Goal: Task Accomplishment & Management: Manage account settings

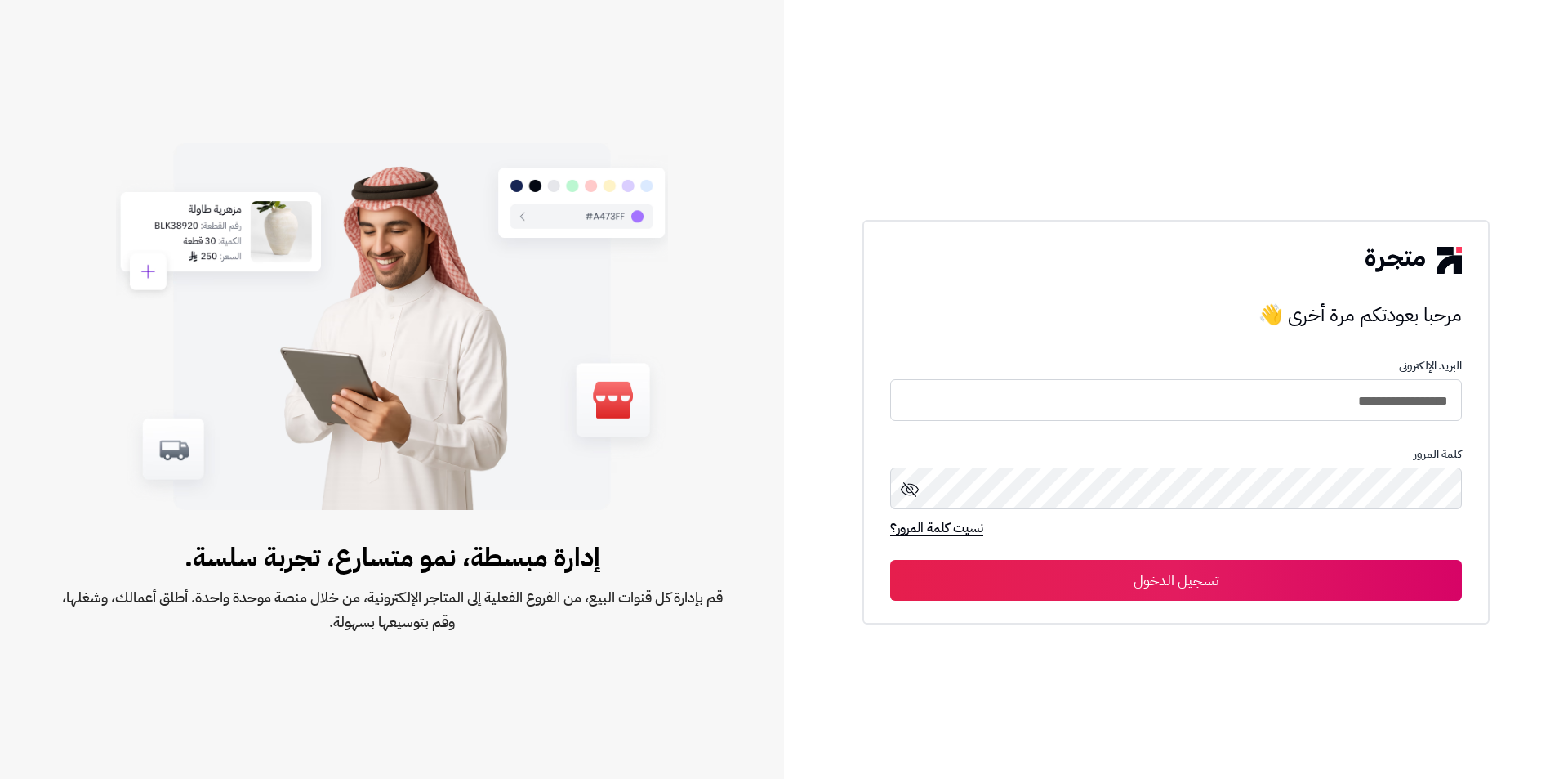
type input "**********"
click at [890, 561] on button "تسجيل الدخول" at bounding box center [1175, 581] width 571 height 41
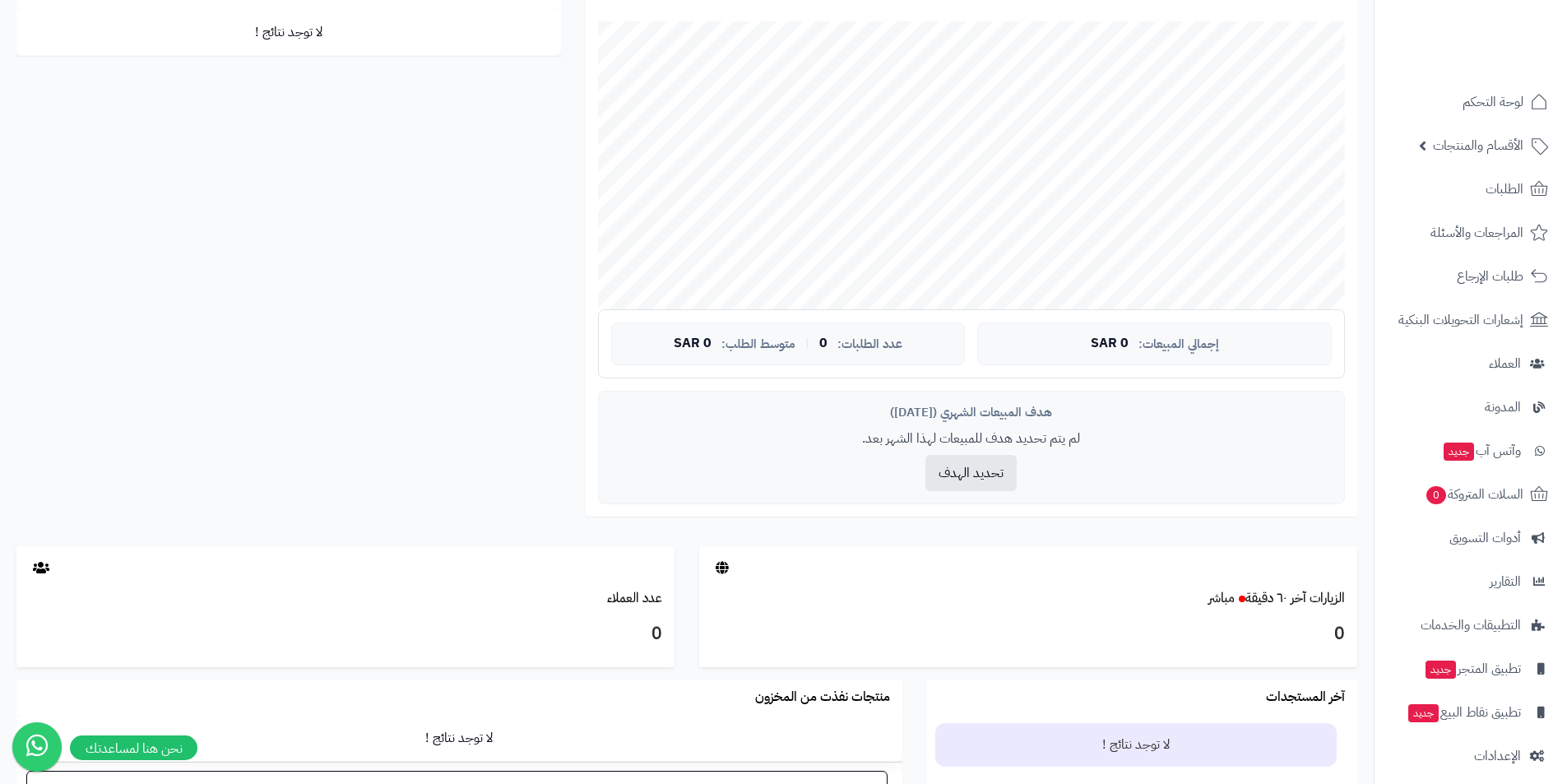
scroll to position [491, 0]
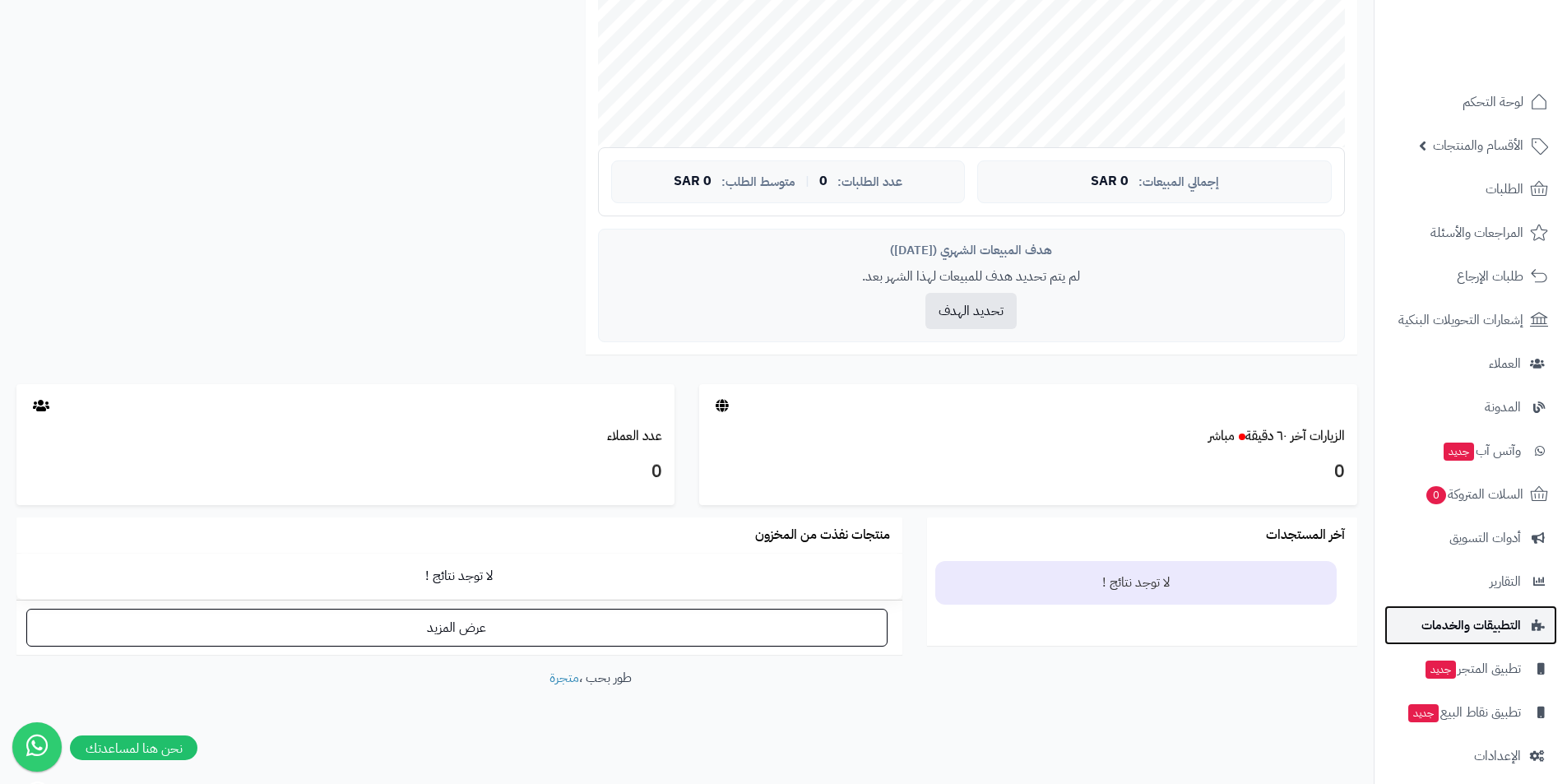
click at [1471, 631] on span "التطبيقات والخدمات" at bounding box center [1471, 625] width 100 height 23
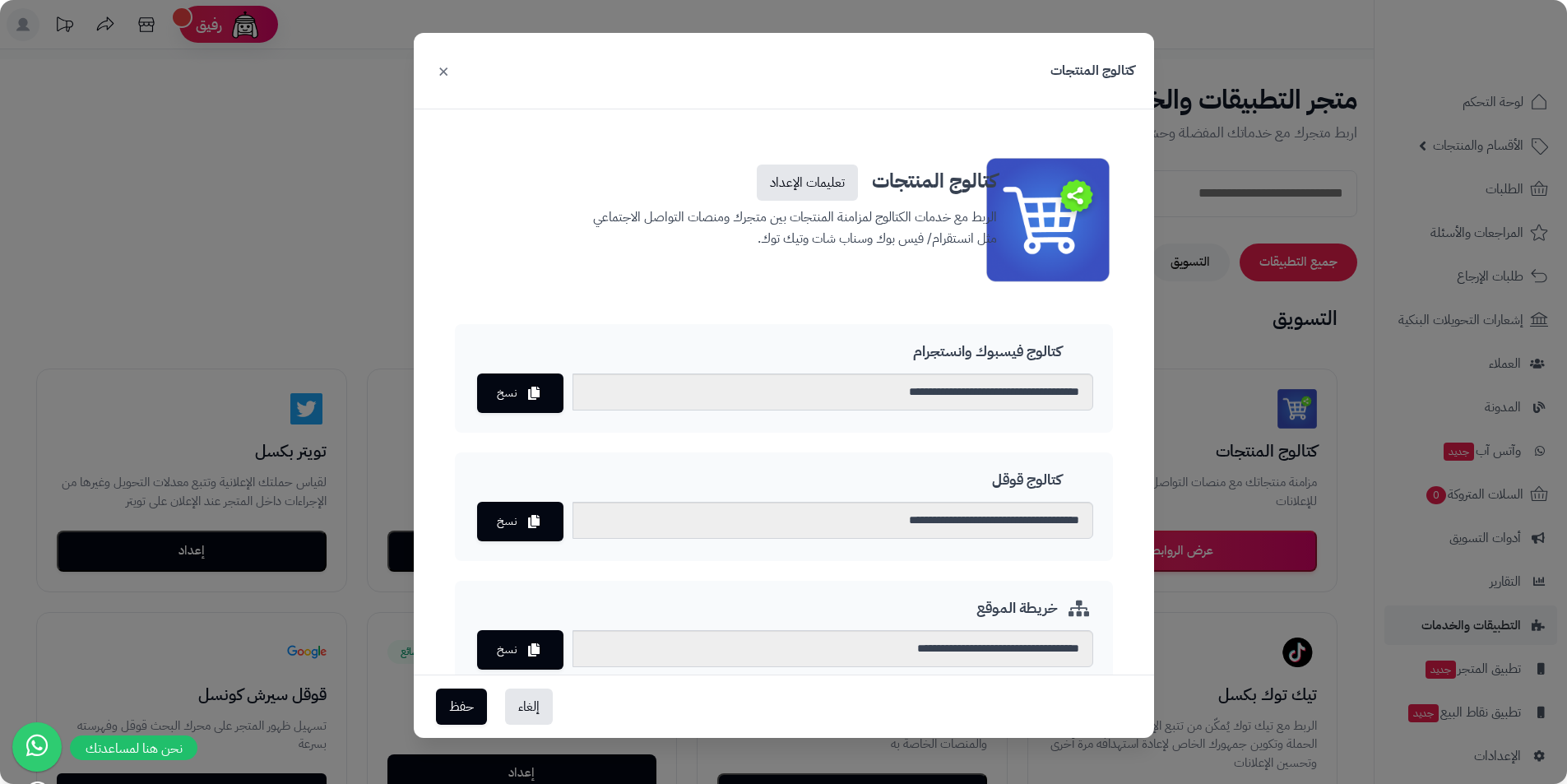
scroll to position [66, 0]
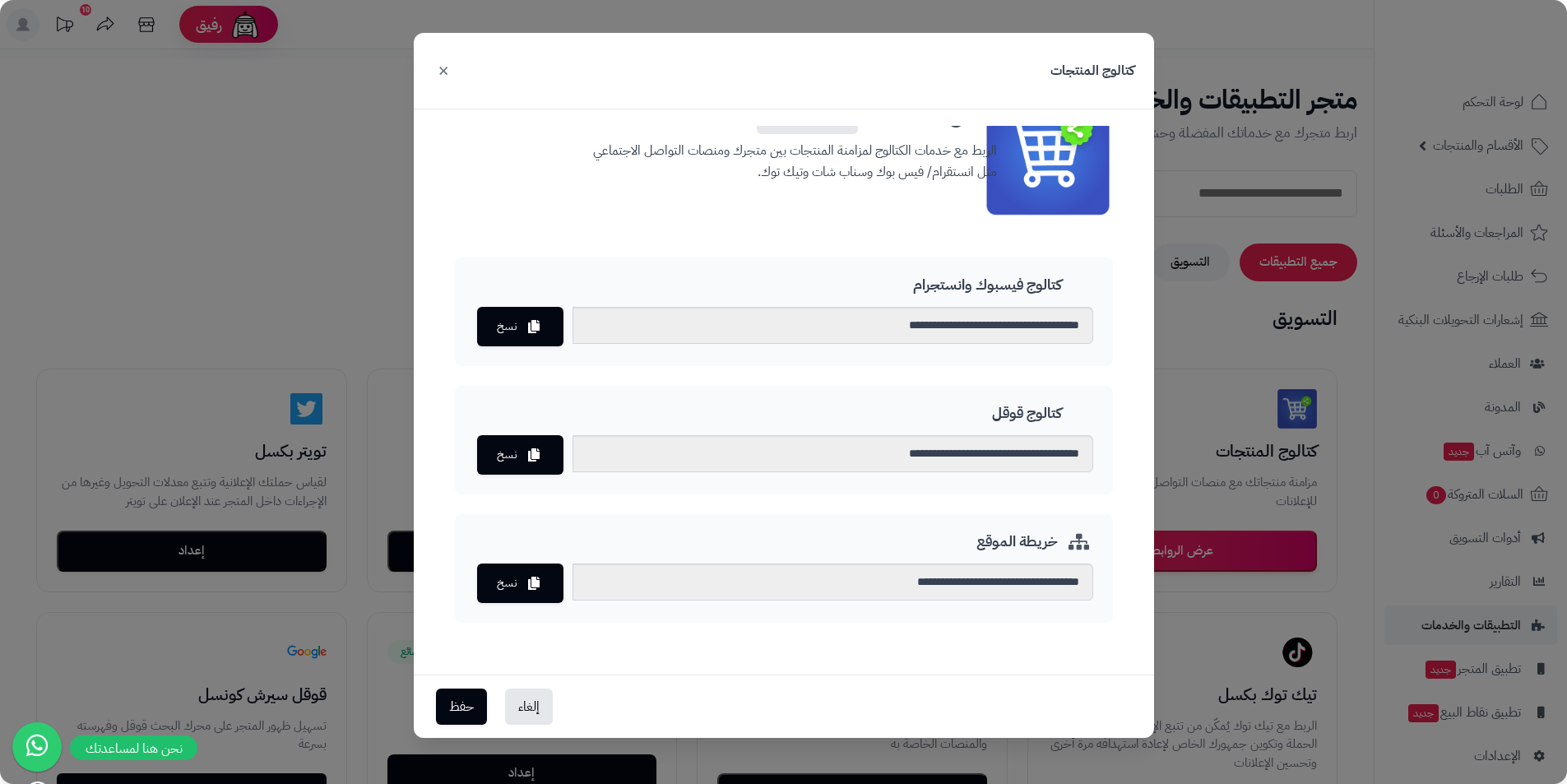
click at [440, 65] on button "×" at bounding box center [444, 69] width 20 height 36
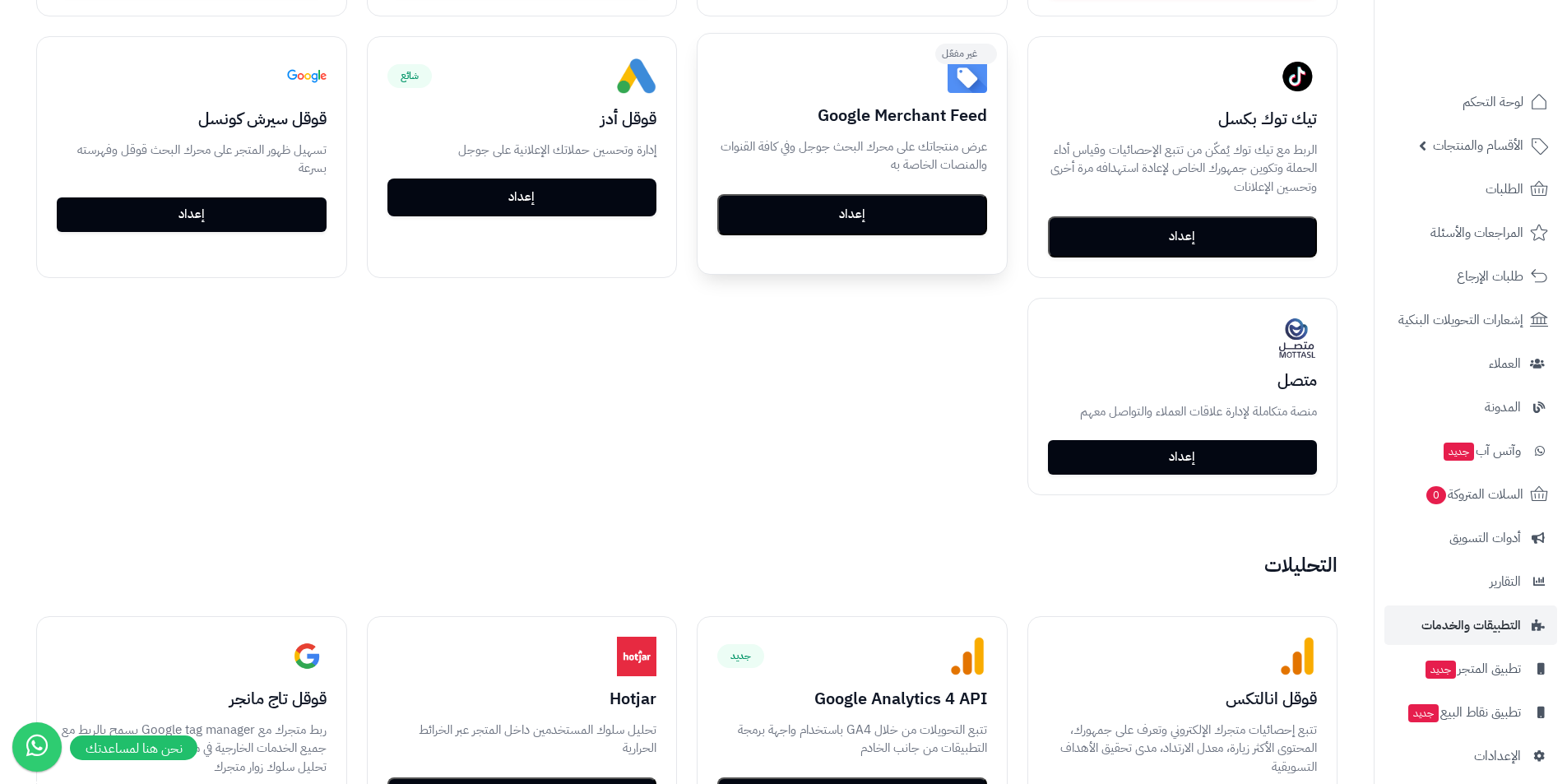
scroll to position [740, 0]
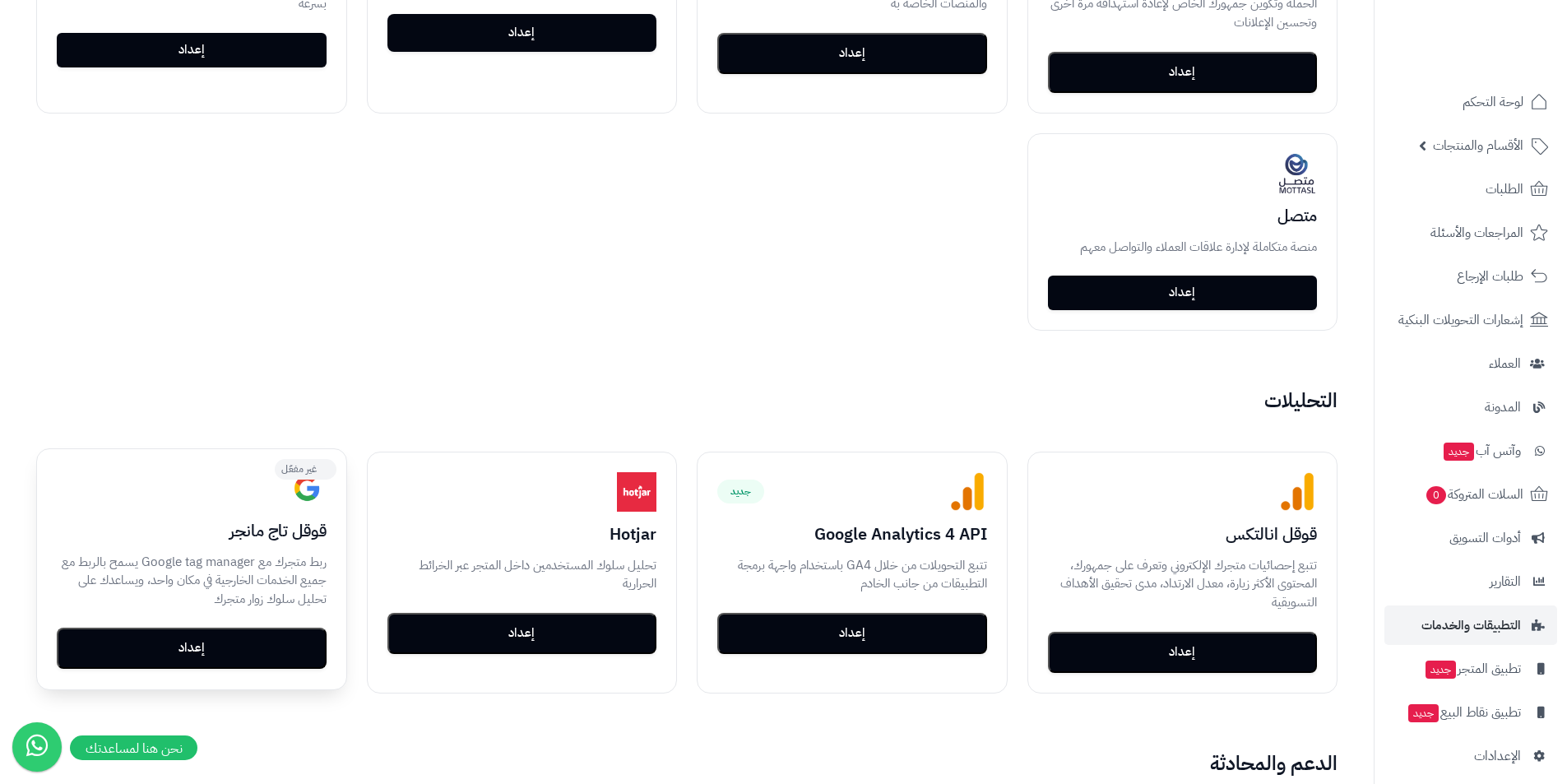
click at [246, 650] on button "إعداد" at bounding box center [191, 648] width 270 height 41
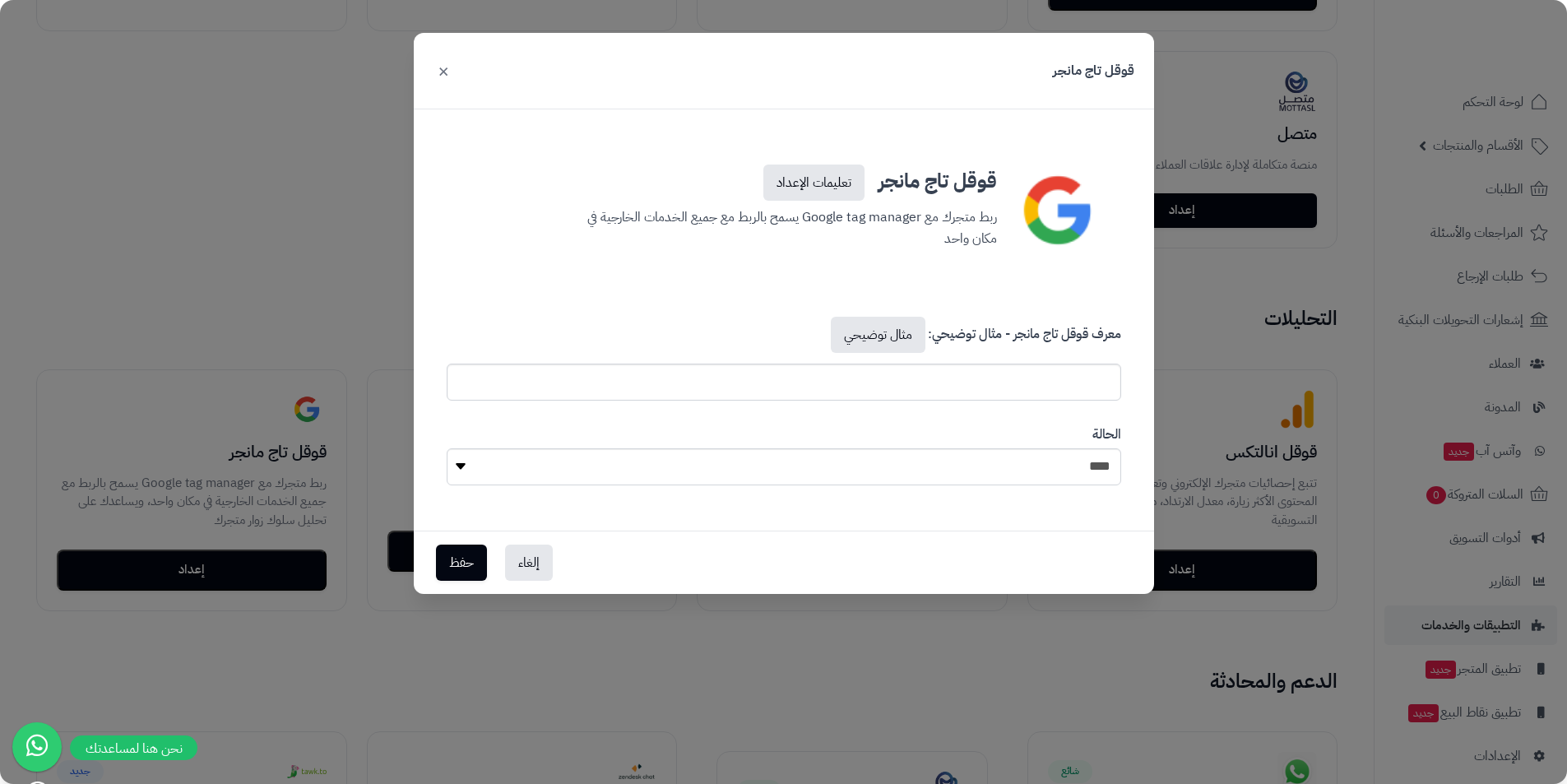
scroll to position [1069, 0]
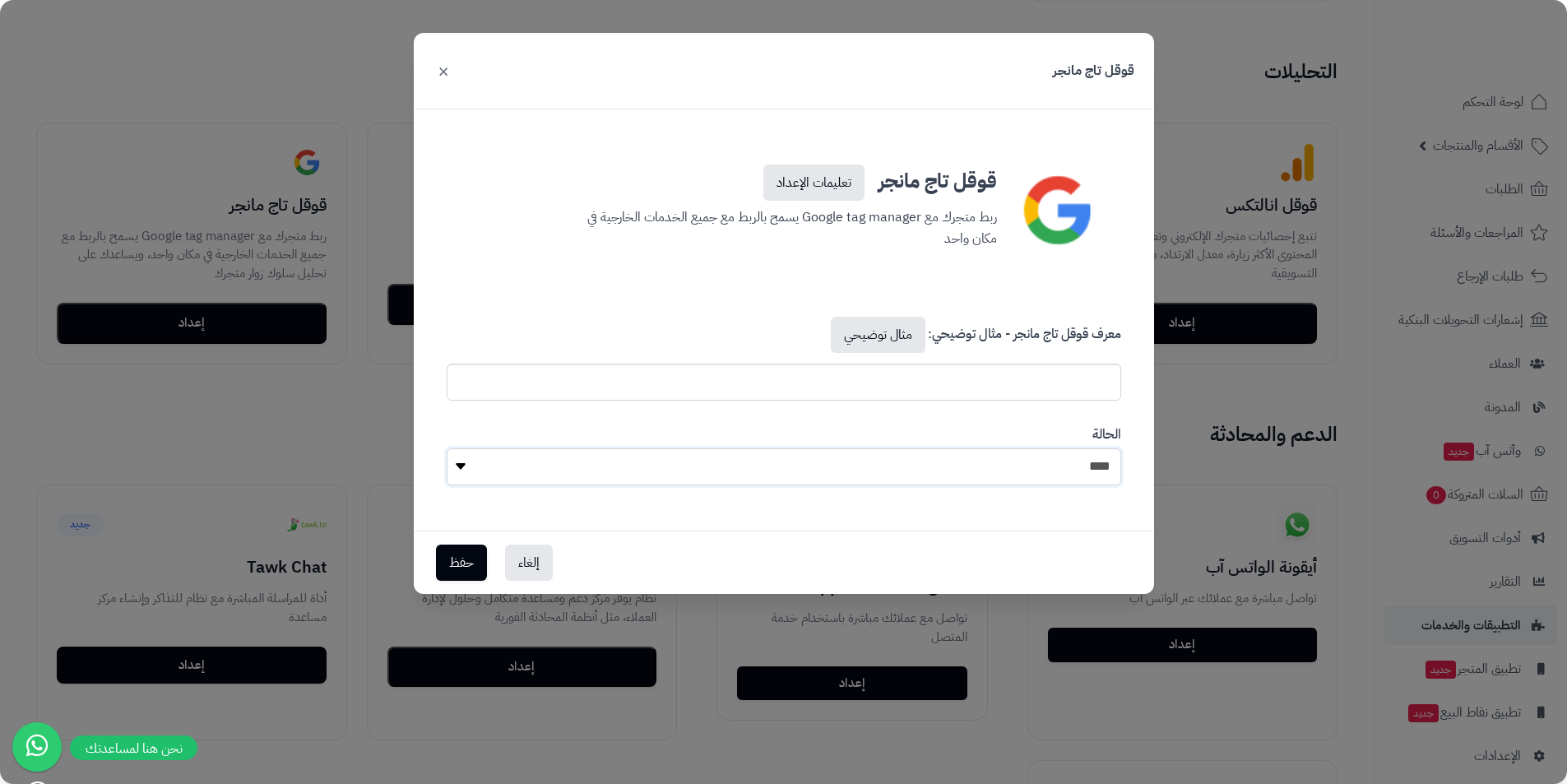
click at [706, 464] on select "**** ****" at bounding box center [784, 467] width 675 height 37
select select "*"
click at [446, 448] on select "**** ****" at bounding box center [784, 467] width 675 height 37
click at [904, 375] on input "text" at bounding box center [784, 382] width 675 height 37
click at [893, 324] on link "مثال توضيحي" at bounding box center [878, 334] width 95 height 36
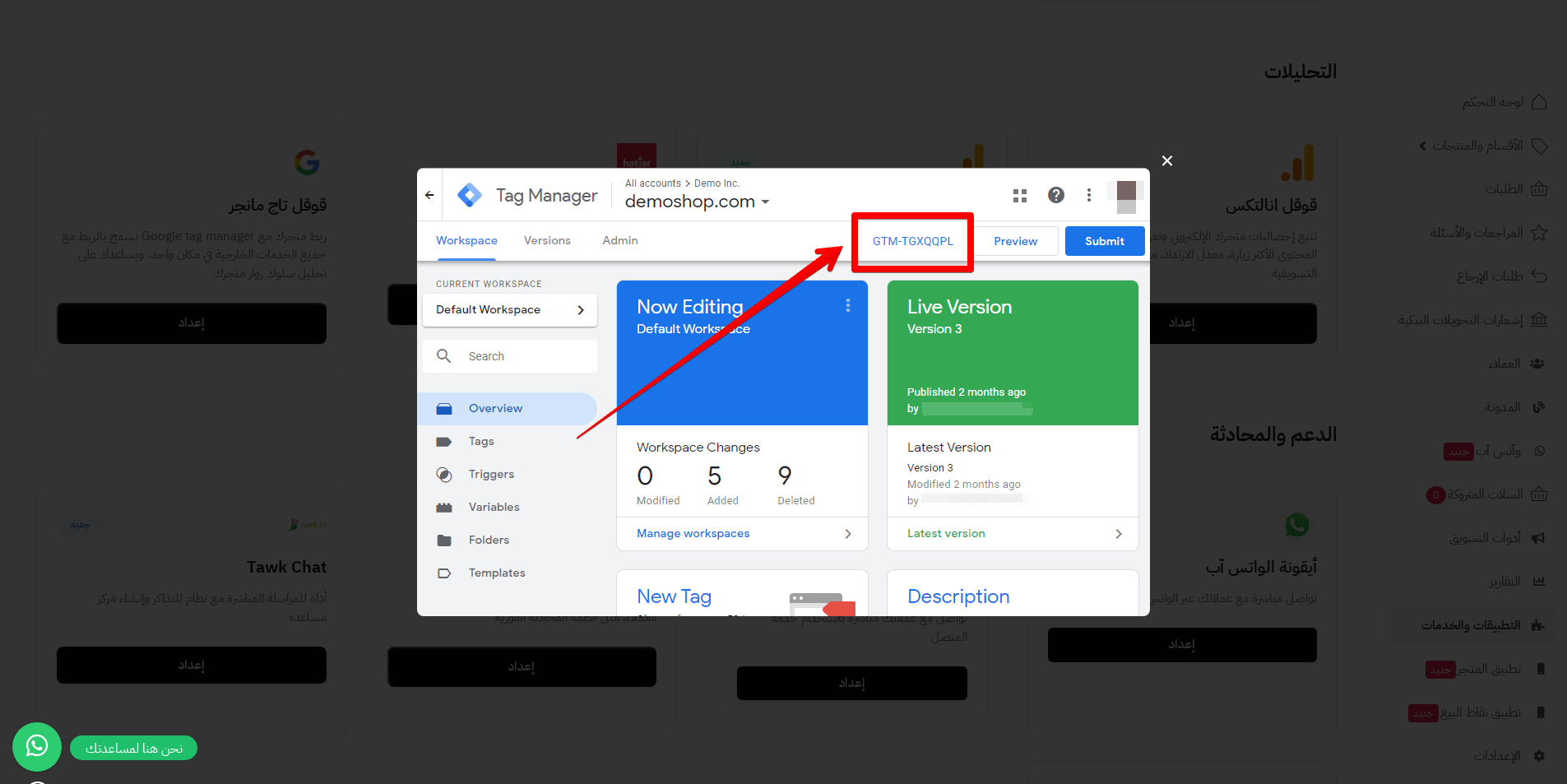
click at [1152, 186] on button "×" at bounding box center [1167, 159] width 31 height 52
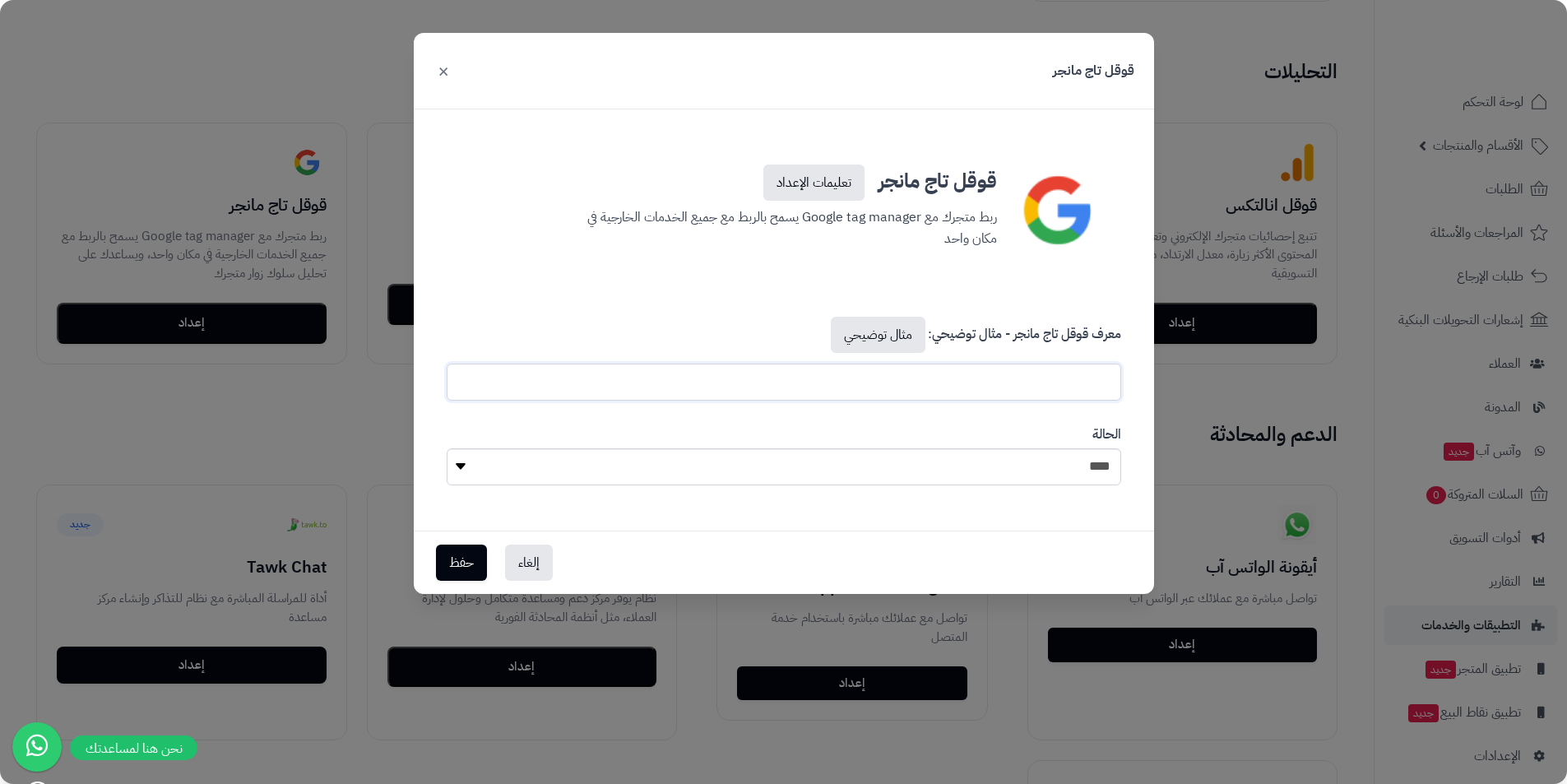
click at [959, 388] on input "text" at bounding box center [784, 382] width 675 height 37
click at [899, 335] on link "مثال توضيحي" at bounding box center [878, 334] width 95 height 36
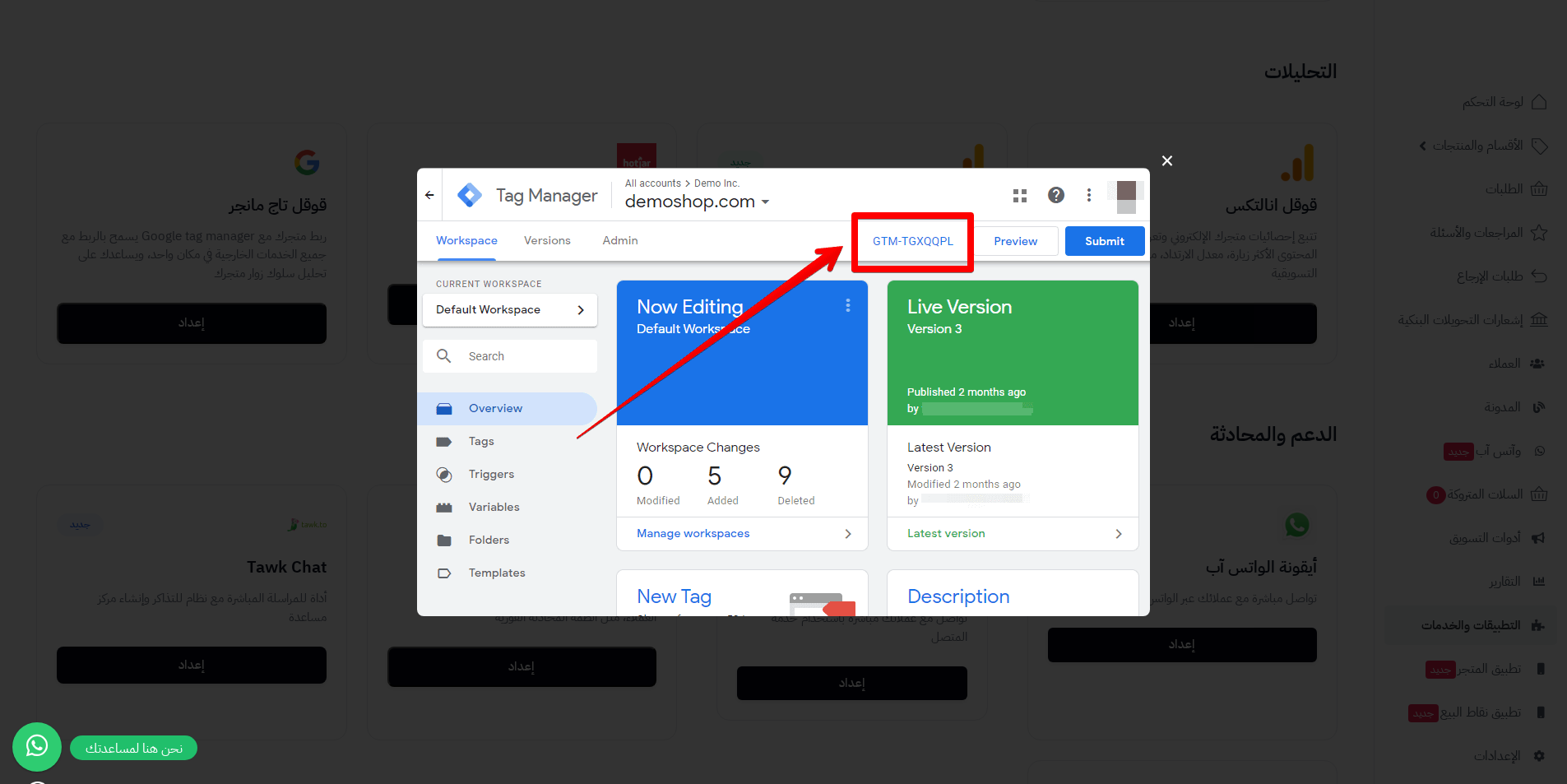
click at [1169, 169] on button "×" at bounding box center [1167, 159] width 31 height 52
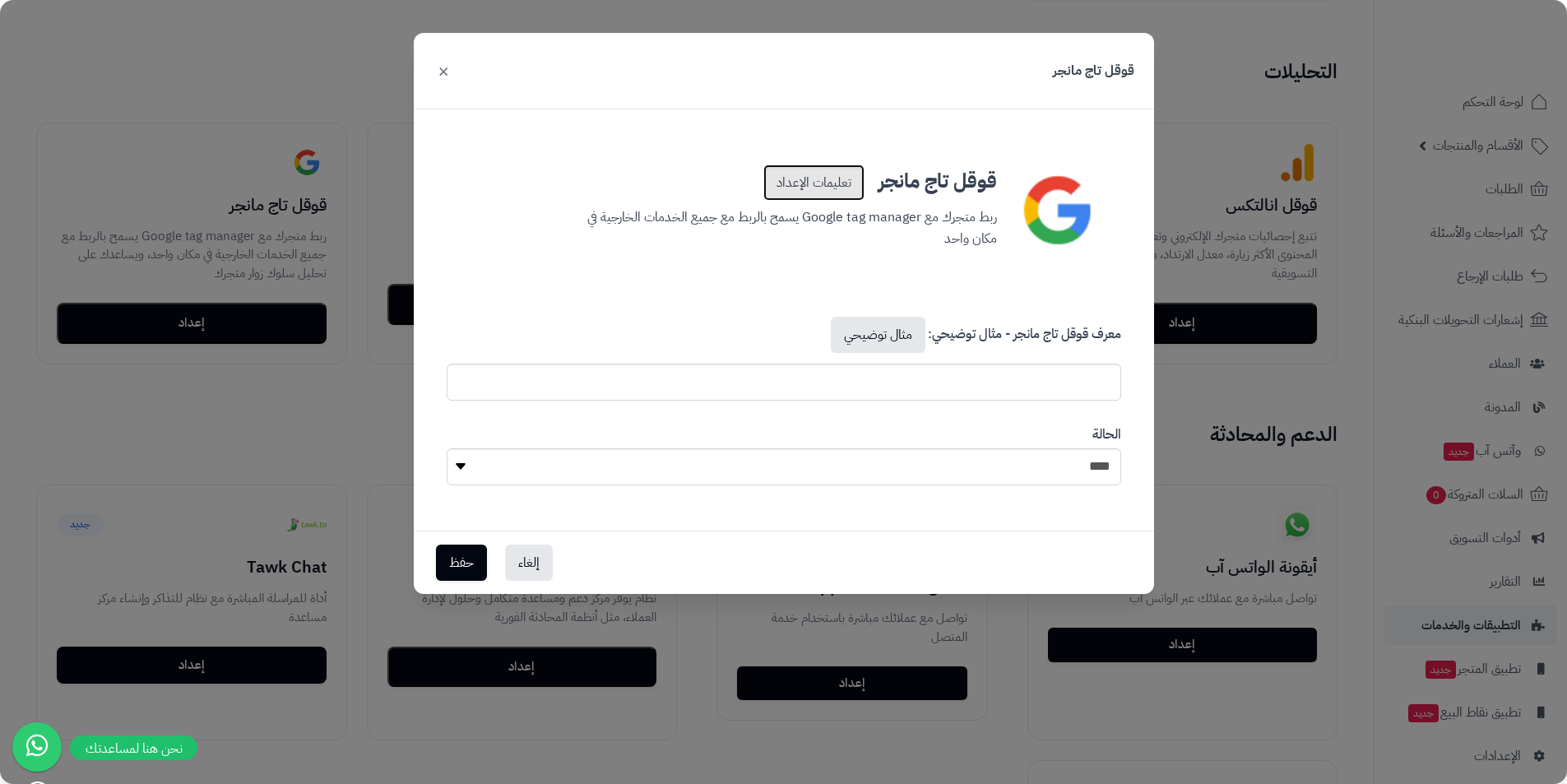
click at [808, 169] on link "تعليمات الإعداد" at bounding box center [814, 182] width 102 height 36
click at [442, 78] on button "×" at bounding box center [444, 69] width 20 height 36
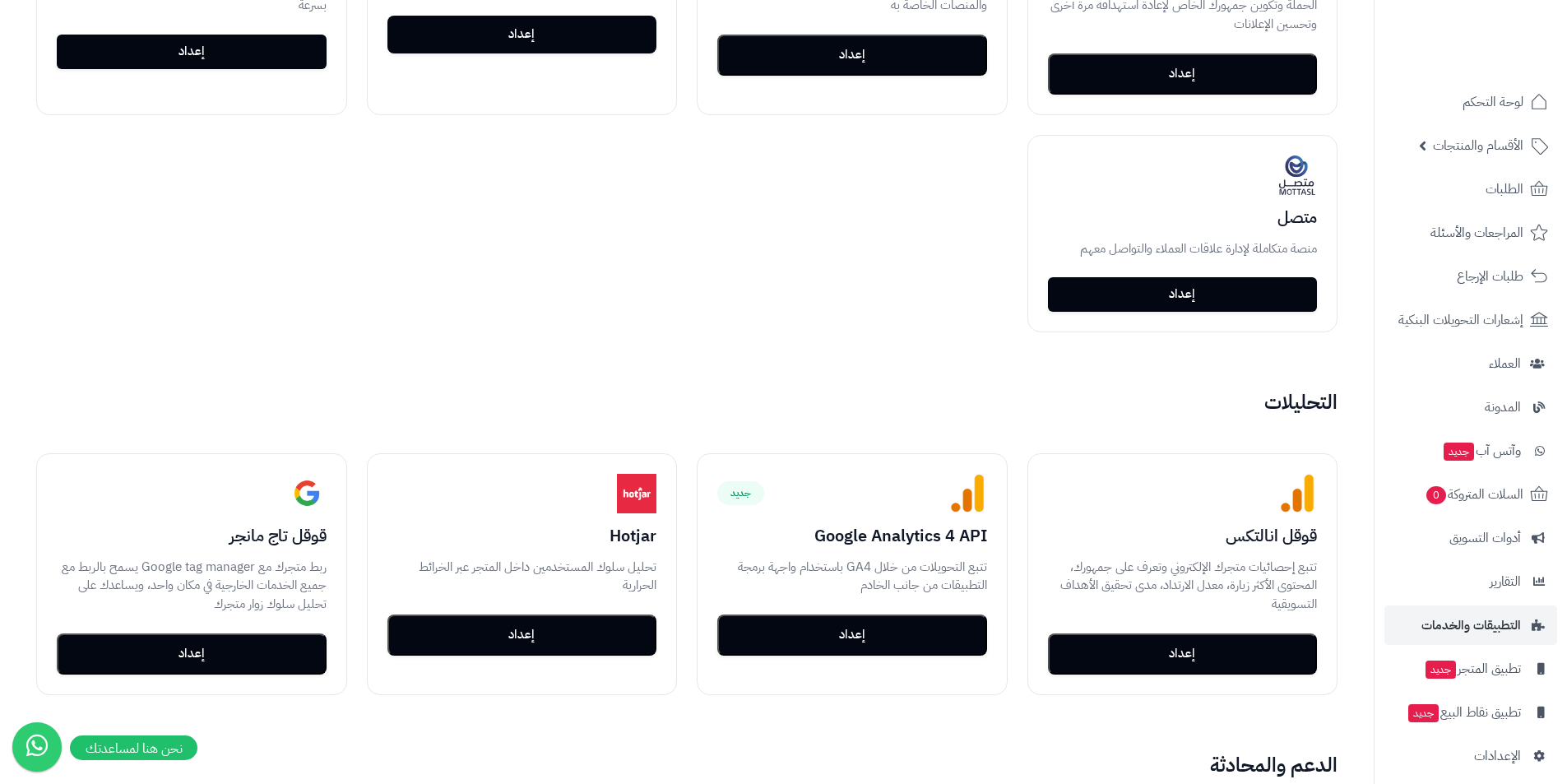
scroll to position [163, 0]
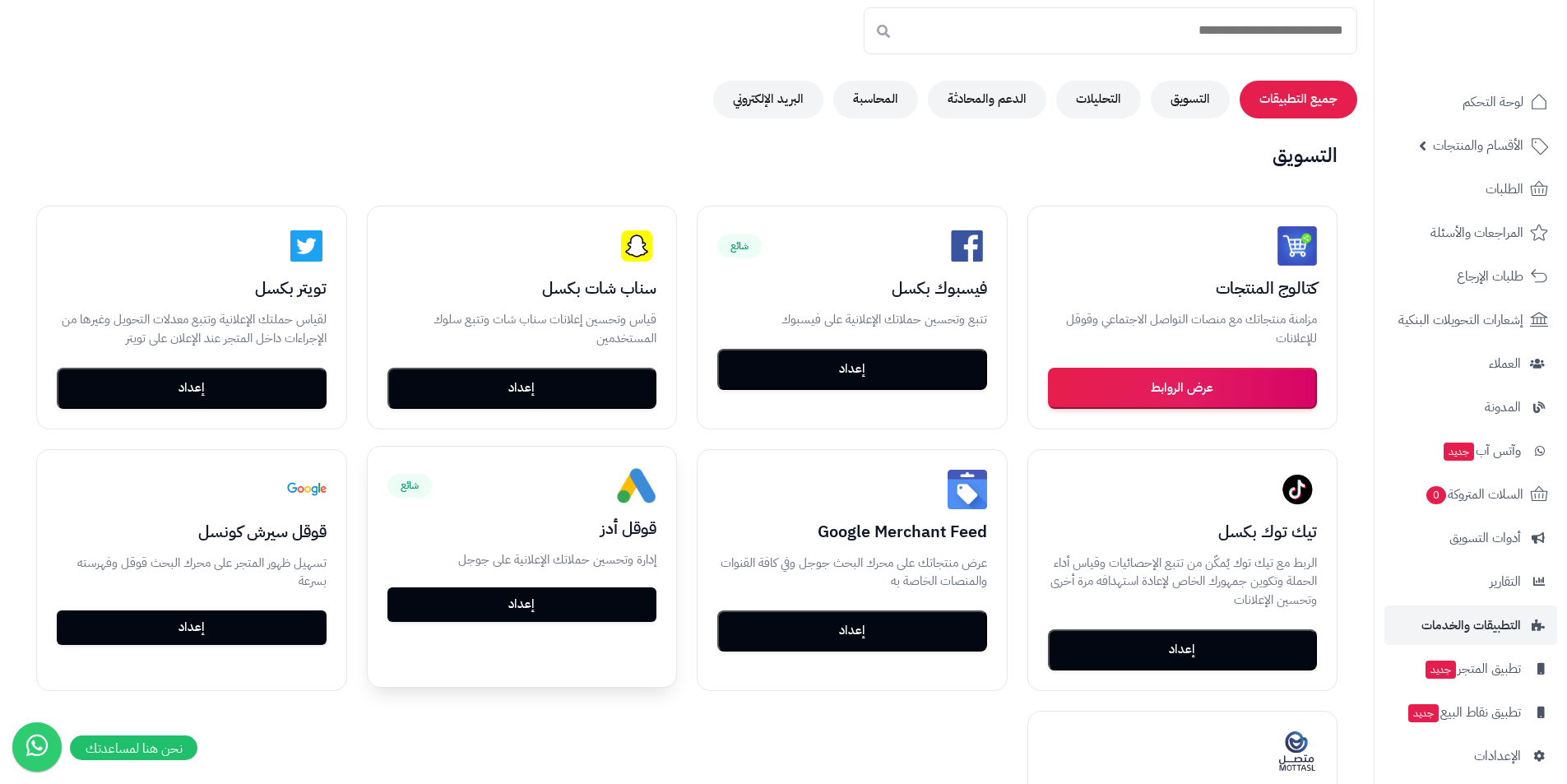
click at [558, 593] on button "إعداد" at bounding box center [523, 603] width 270 height 34
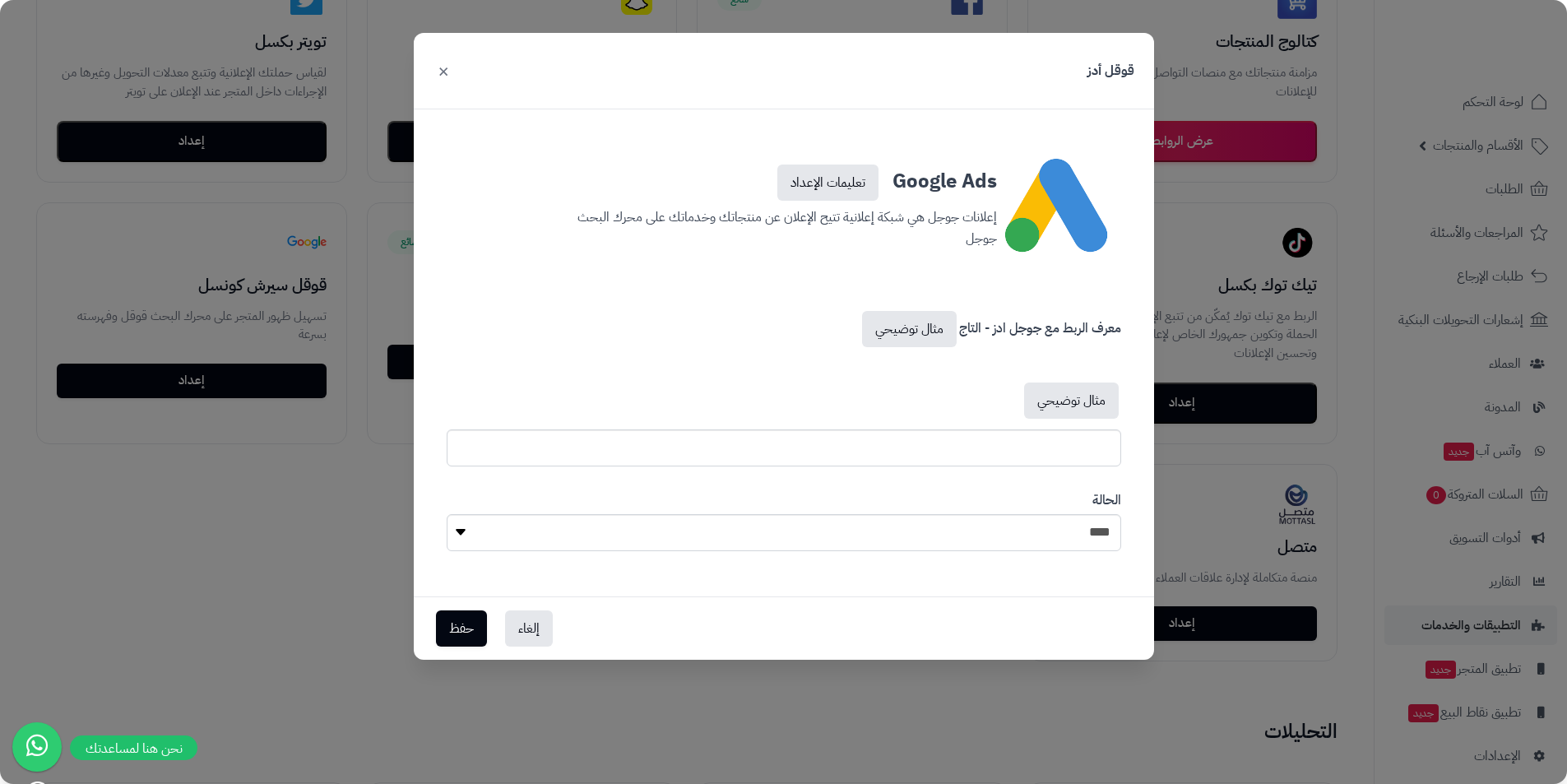
scroll to position [574, 0]
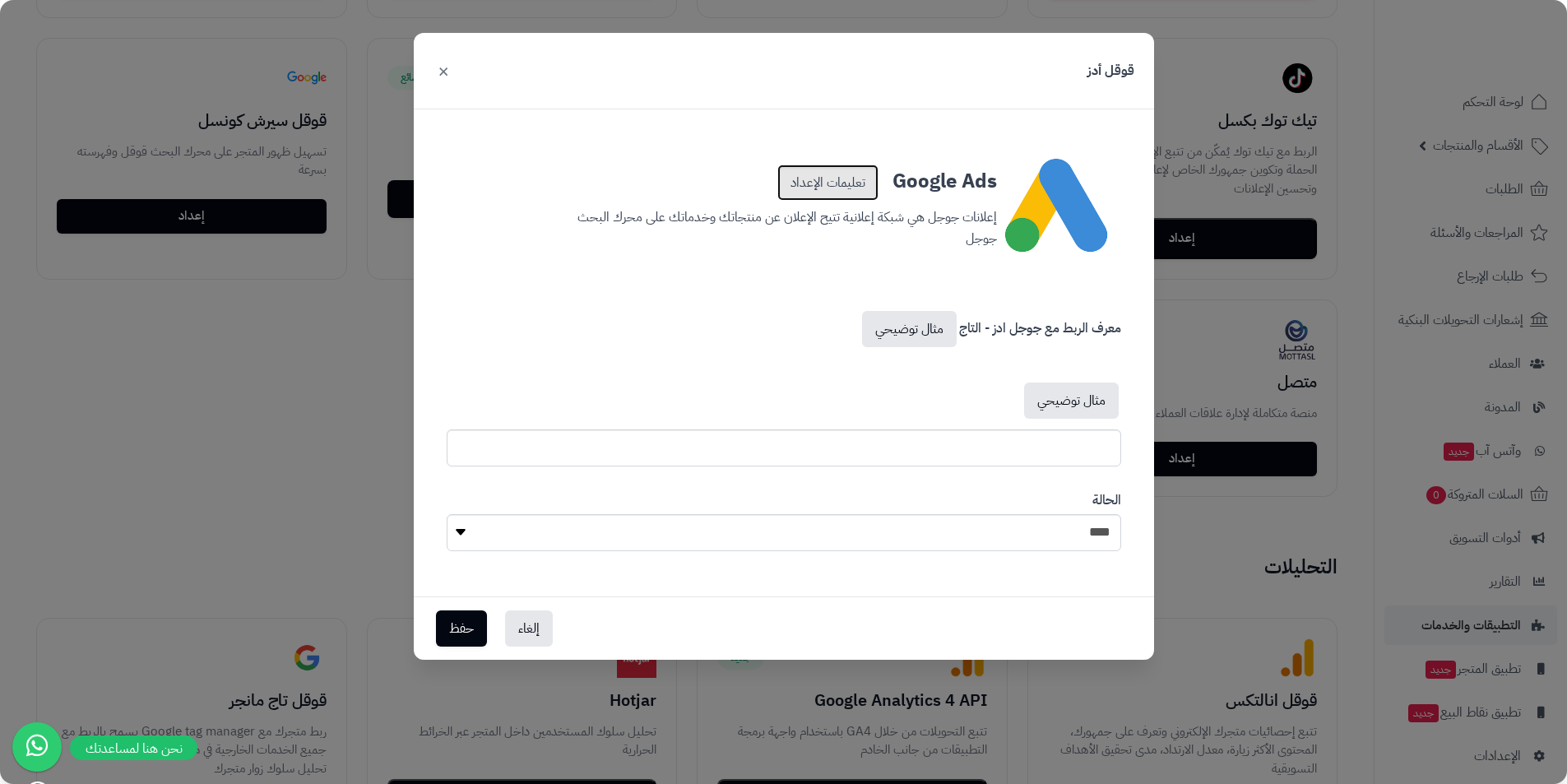
click at [798, 180] on link "تعليمات الإعداد" at bounding box center [828, 182] width 102 height 36
click at [659, 538] on select "**** ****" at bounding box center [784, 532] width 675 height 37
click at [441, 64] on button "×" at bounding box center [444, 69] width 20 height 36
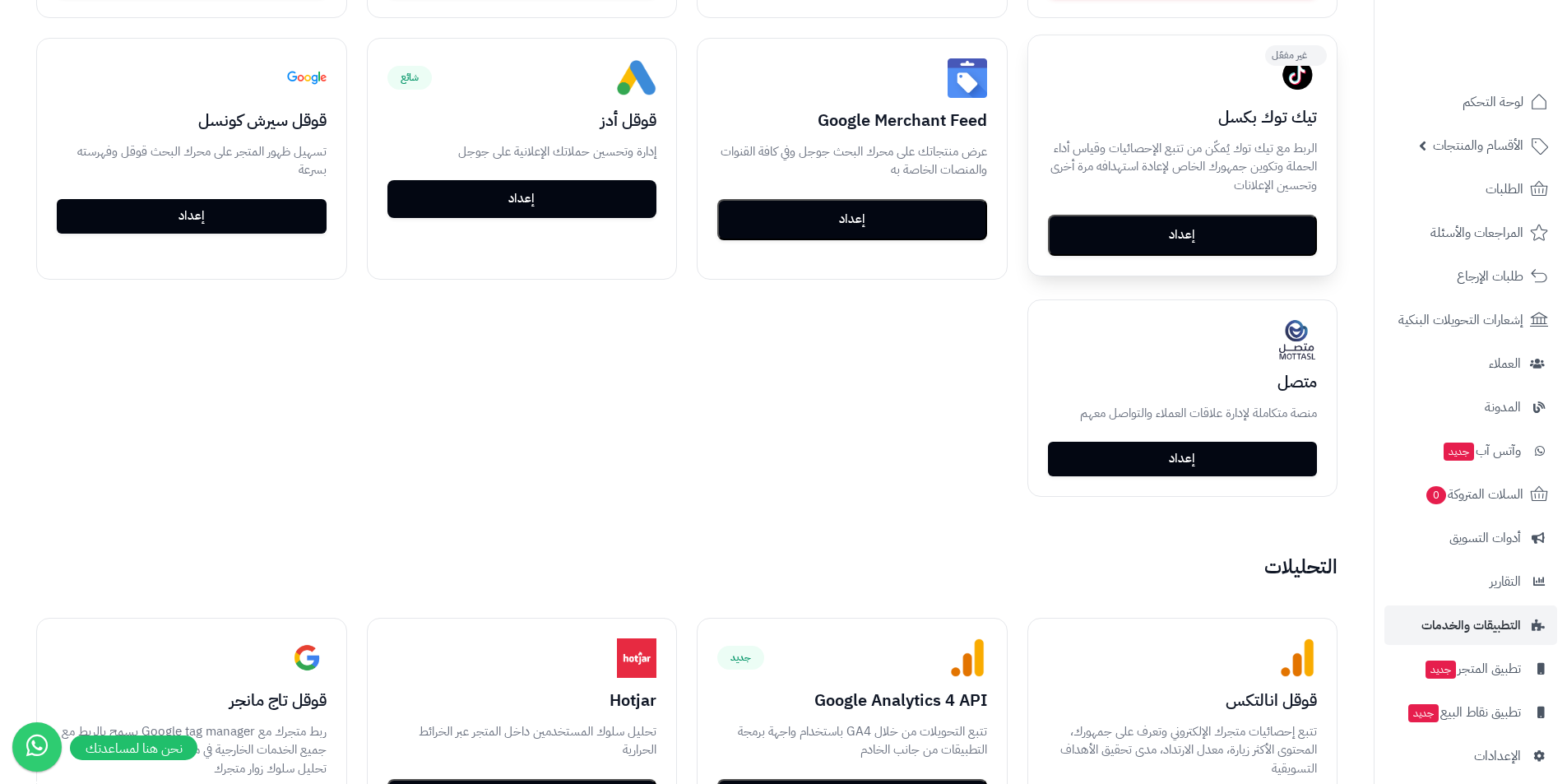
click at [1241, 121] on h3 "تيك توك بكسل" at bounding box center [1183, 116] width 270 height 19
click at [1194, 237] on button "إعداد" at bounding box center [1183, 234] width 270 height 41
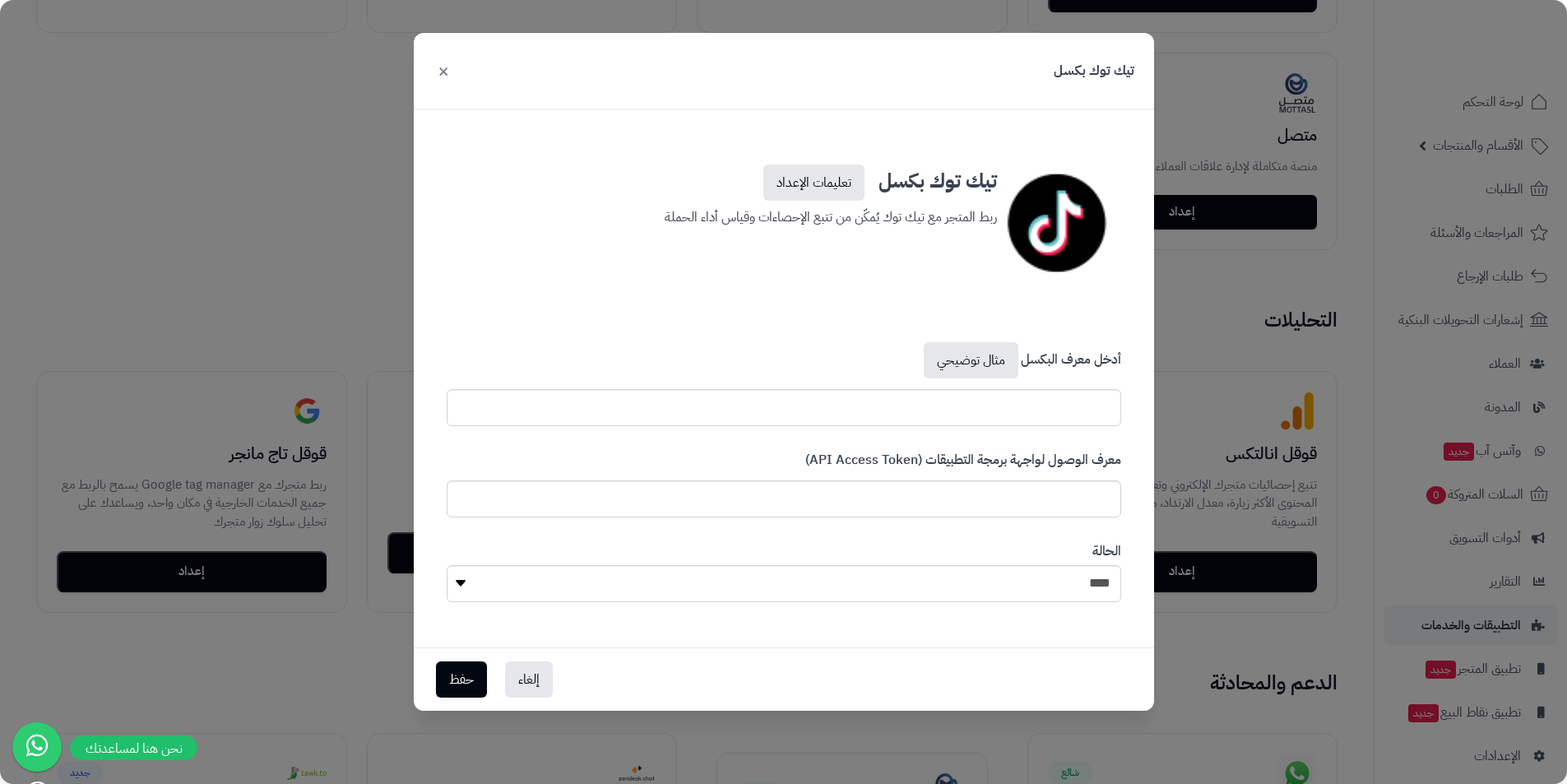
scroll to position [1067, 0]
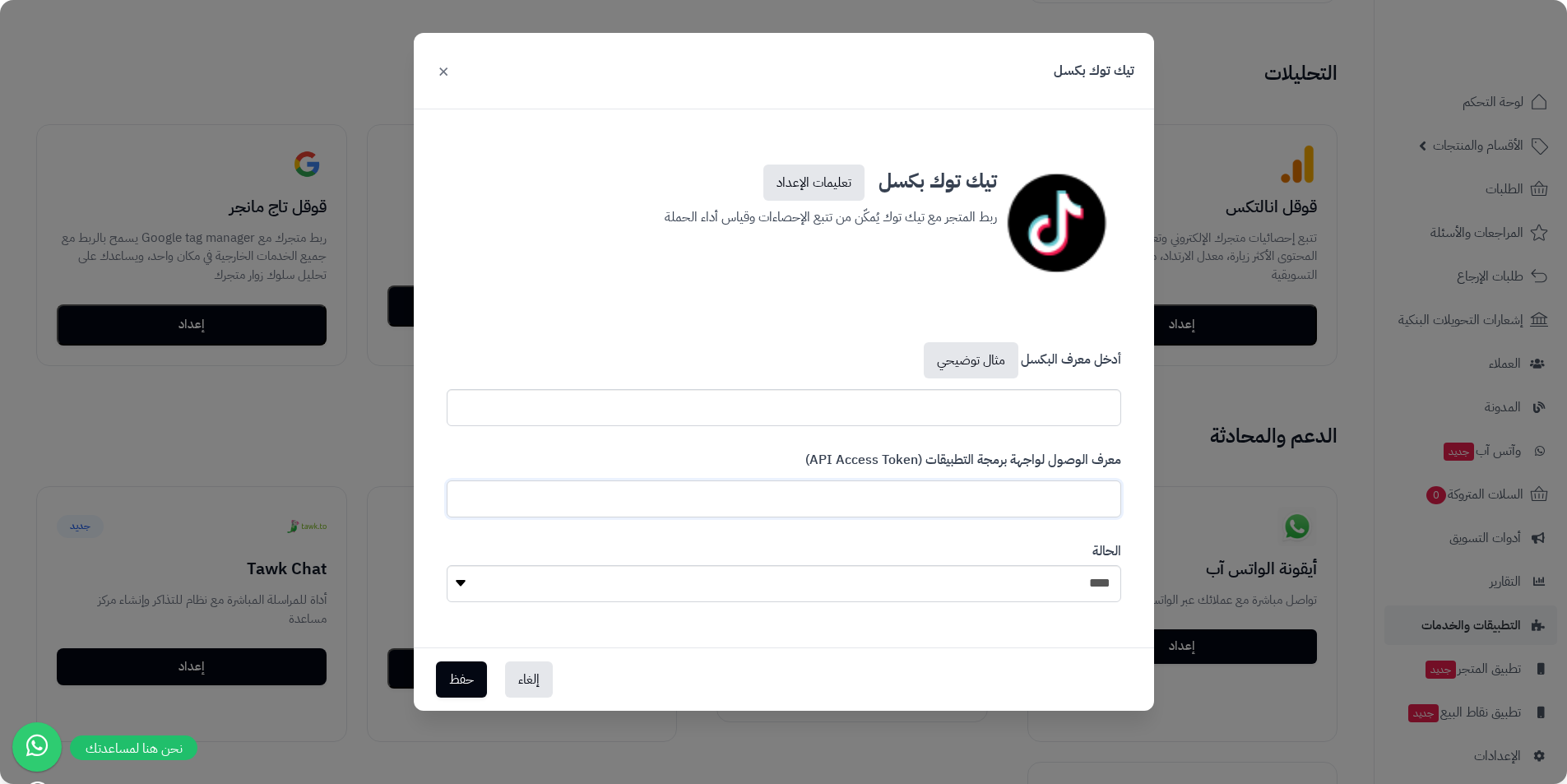
click at [851, 494] on input "text" at bounding box center [784, 499] width 675 height 37
click at [818, 575] on select "**** ****" at bounding box center [784, 584] width 675 height 37
click at [441, 66] on button "×" at bounding box center [444, 69] width 20 height 36
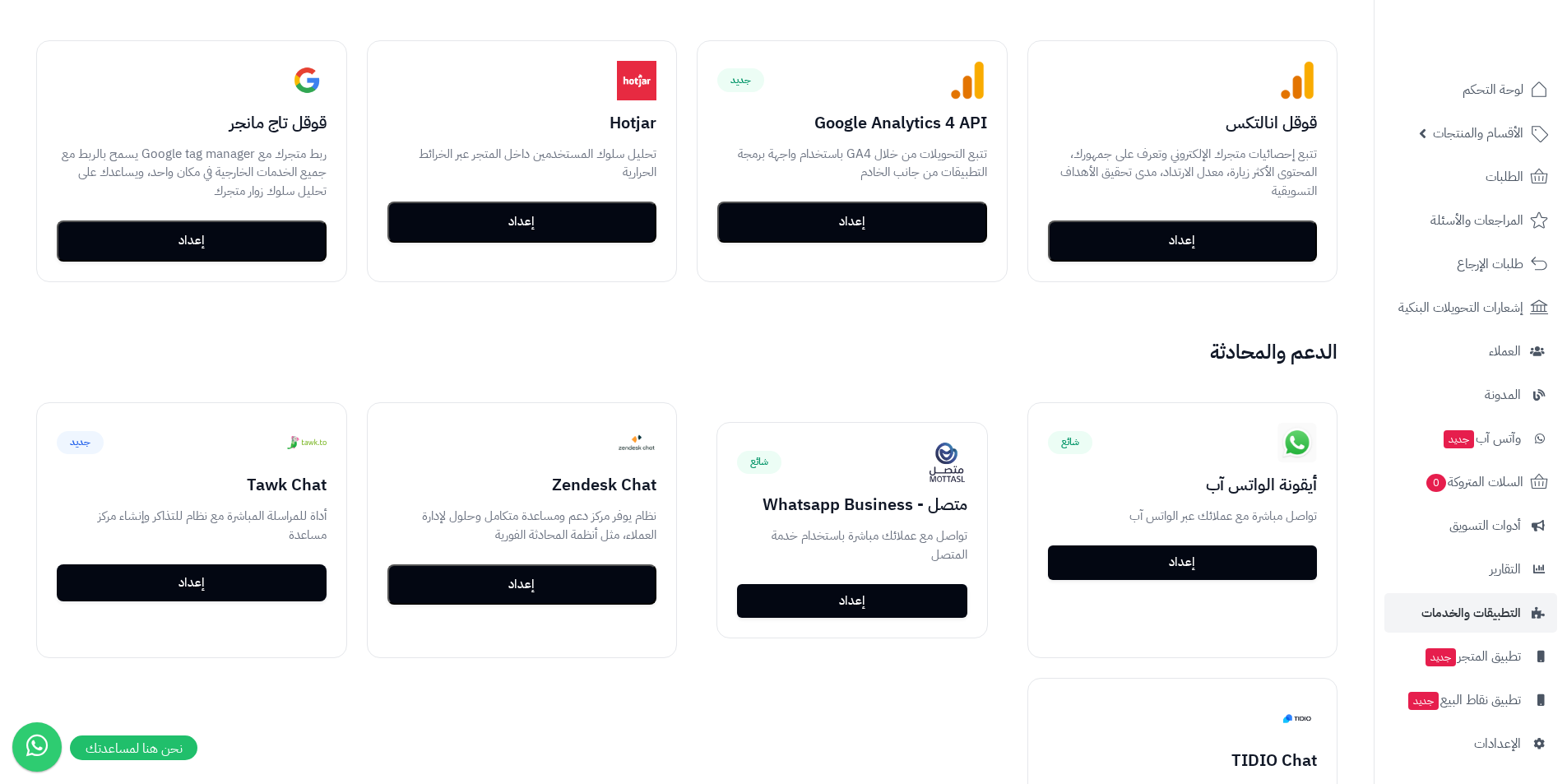
scroll to position [1315, 0]
